Goal: Information Seeking & Learning: Learn about a topic

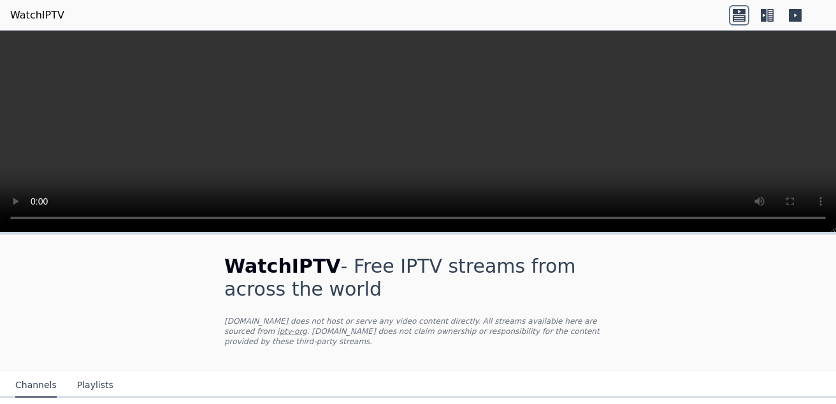
scroll to position [127, 0]
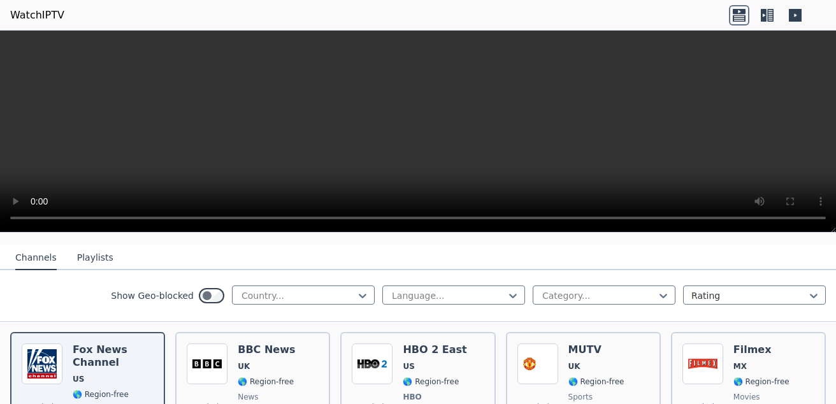
click at [323, 285] on div "Country..." at bounding box center [303, 294] width 143 height 19
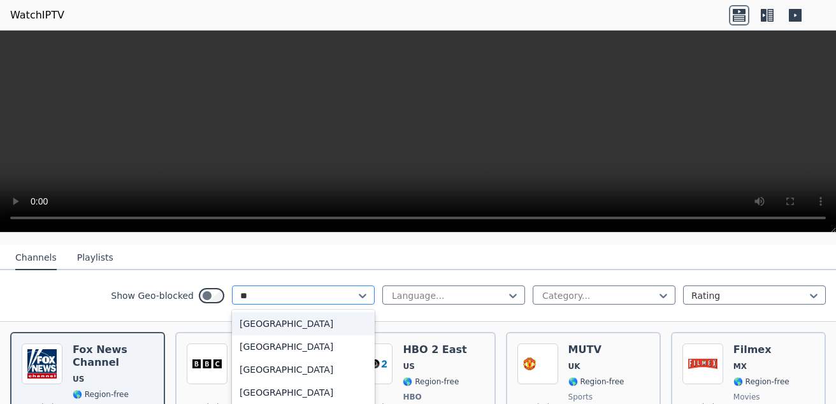
type input "***"
click at [264, 312] on div "[GEOGRAPHIC_DATA]" at bounding box center [303, 323] width 143 height 23
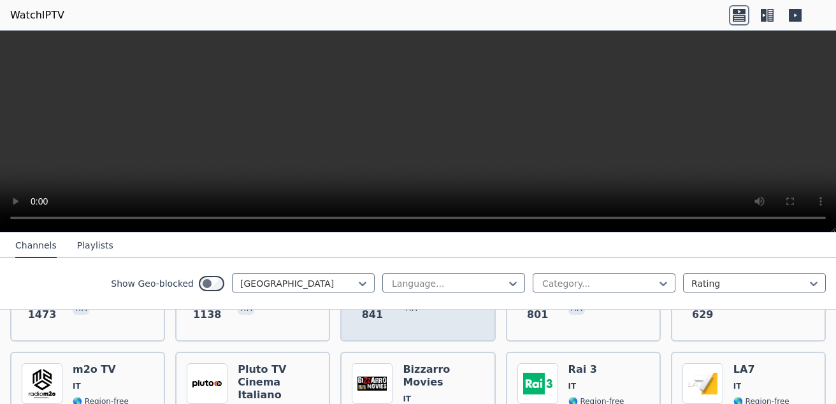
scroll to position [255, 0]
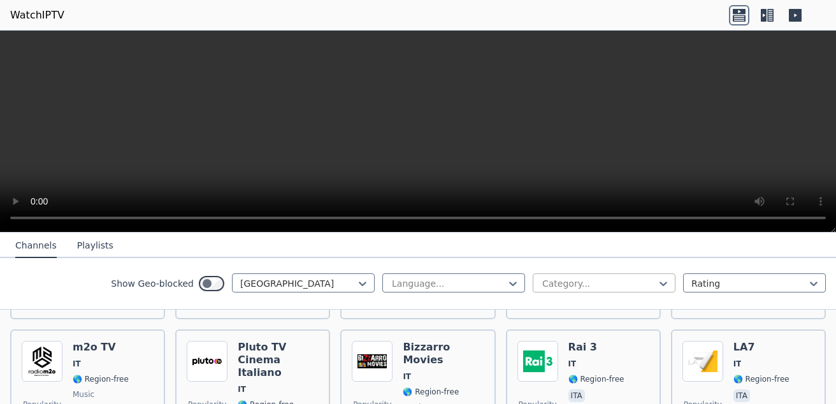
click at [552, 288] on div at bounding box center [599, 283] width 116 height 13
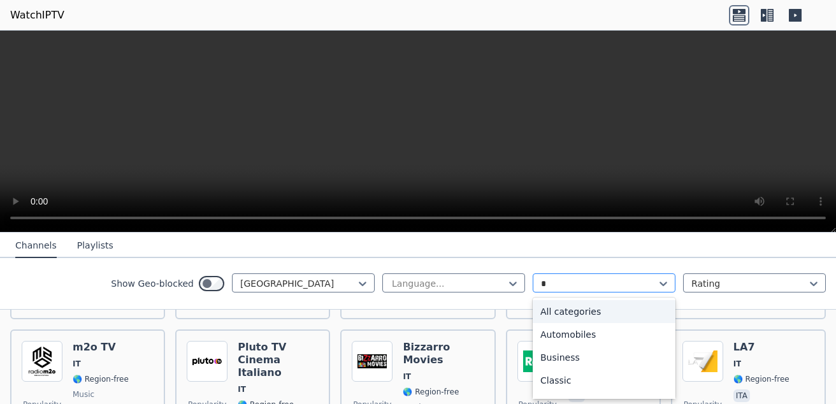
type input "**"
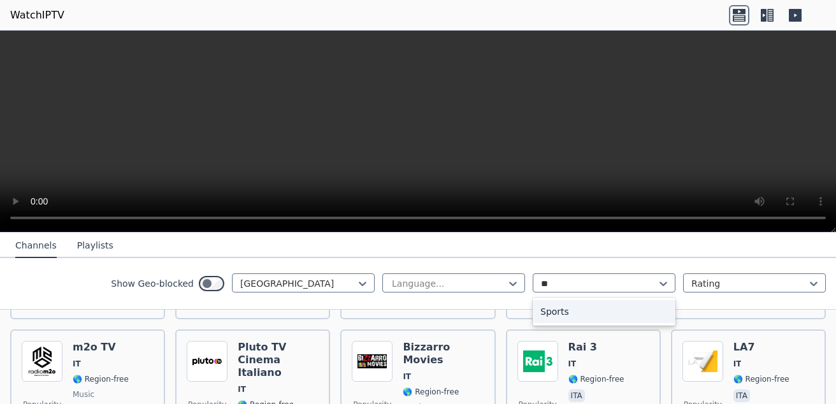
click at [594, 305] on div "Sports" at bounding box center [603, 311] width 143 height 23
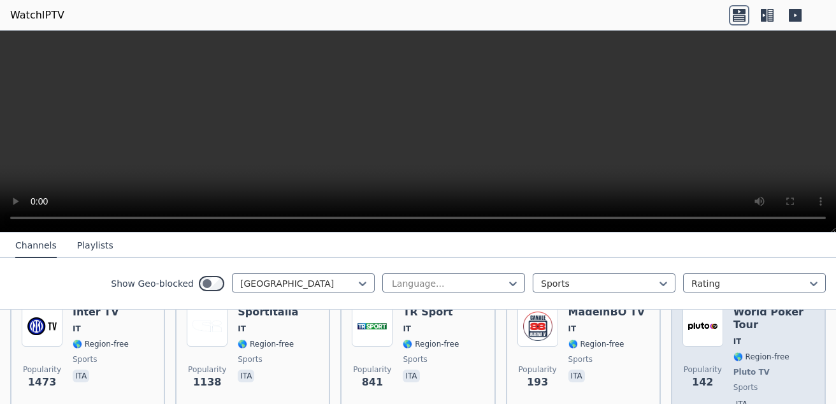
scroll to position [101, 0]
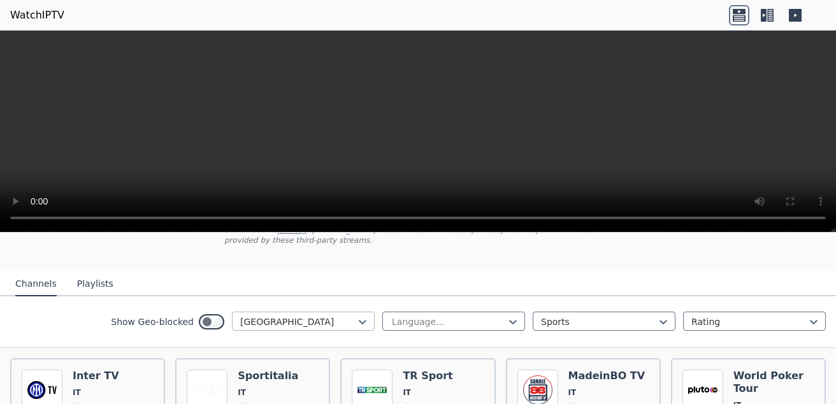
click at [314, 315] on div at bounding box center [298, 321] width 116 height 13
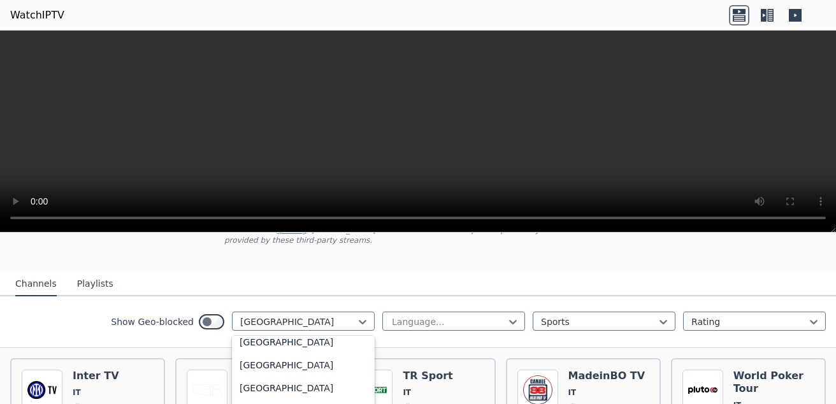
scroll to position [0, 0]
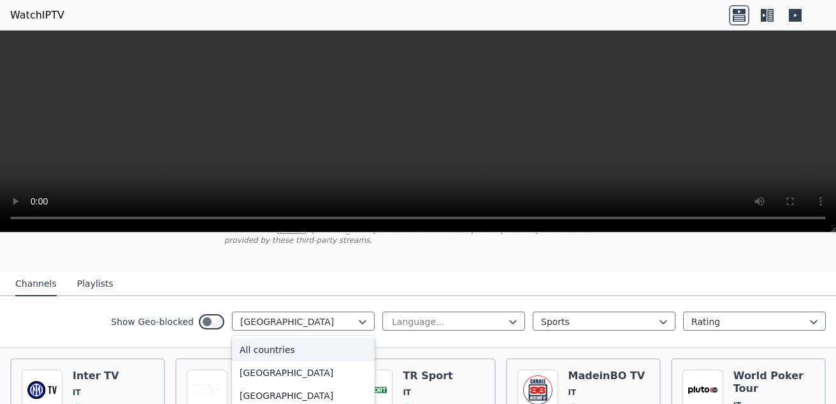
click at [278, 341] on div "All countries" at bounding box center [303, 349] width 143 height 23
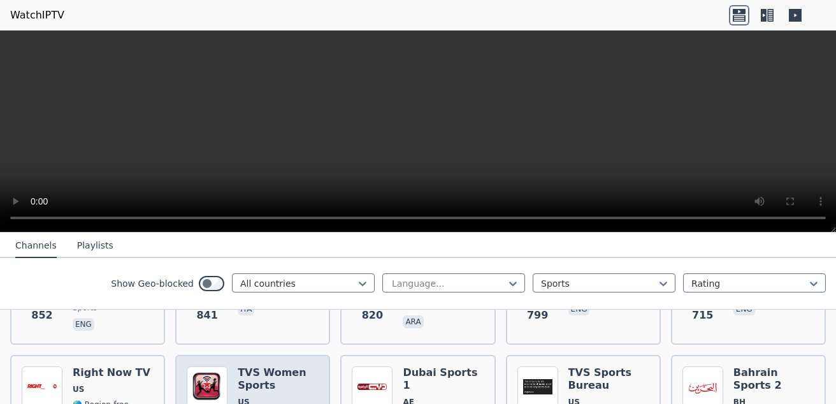
scroll to position [929, 0]
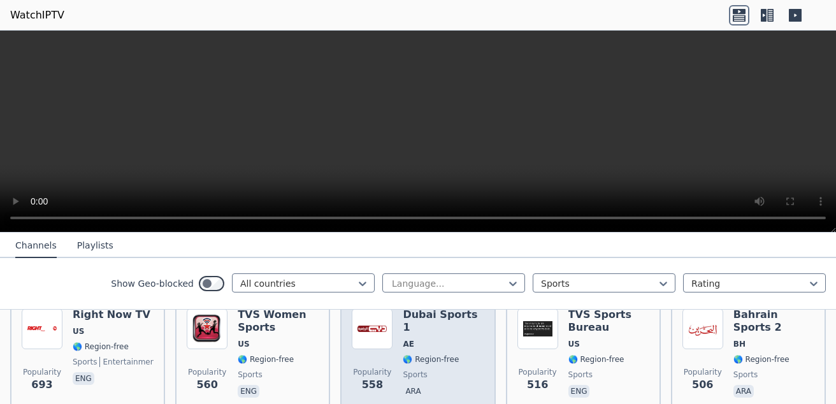
click at [404, 329] on div "Dubai Sports 1 AE 🌎 Region-free sports ara" at bounding box center [443, 354] width 81 height 92
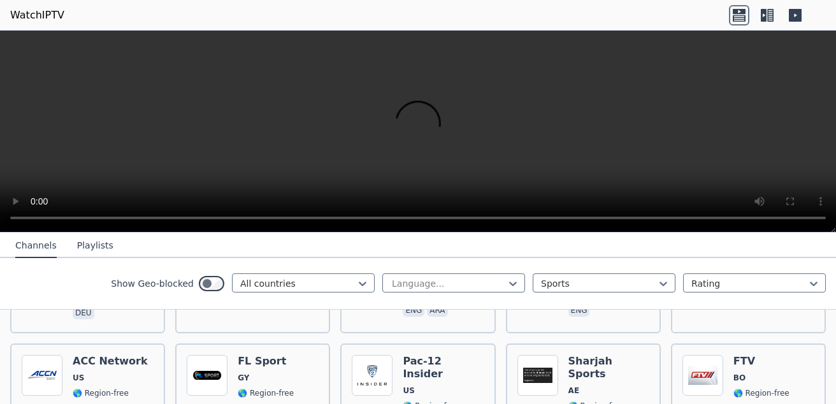
scroll to position [1120, 0]
